Goal: Check status: Check status

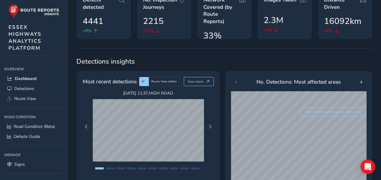
scroll to position [61, 0]
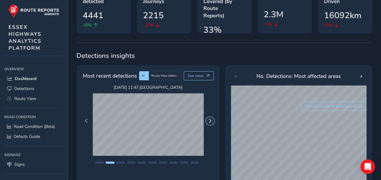
click at [212, 122] on button "Next Page" at bounding box center [210, 121] width 8 height 8
click at [89, 119] on button "Previous Page" at bounding box center [86, 121] width 8 height 8
click at [90, 119] on div "[DATE] 11:37 , HIGH ROAD [DATE] 11:47 , [GEOGRAPHIC_DATA] [DATE] 11:47 , [GEOGR…" at bounding box center [148, 121] width 137 height 73
click at [90, 120] on button "Previous Page" at bounding box center [86, 121] width 8 height 8
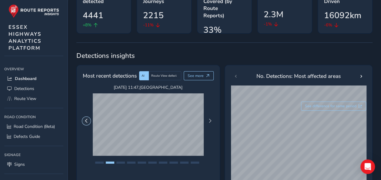
click at [90, 120] on button "Previous Page" at bounding box center [86, 121] width 8 height 8
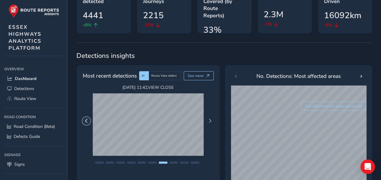
click at [90, 120] on button "Previous Page" at bounding box center [86, 121] width 8 height 8
click at [90, 119] on button "Previous Page" at bounding box center [86, 121] width 8 height 8
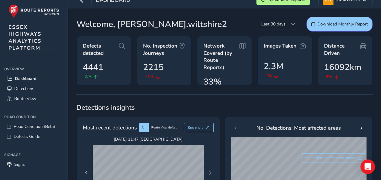
scroll to position [0, 0]
